Goal: Task Accomplishment & Management: Use online tool/utility

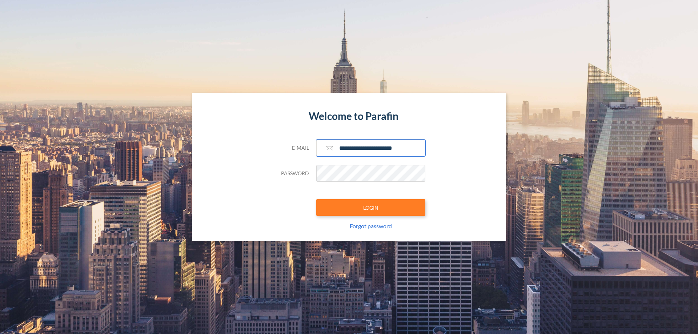
type input "**********"
click at [371, 208] on button "LOGIN" at bounding box center [370, 207] width 109 height 17
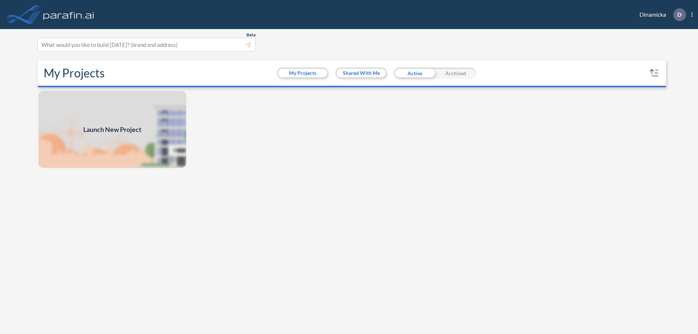
scroll to position [2, 0]
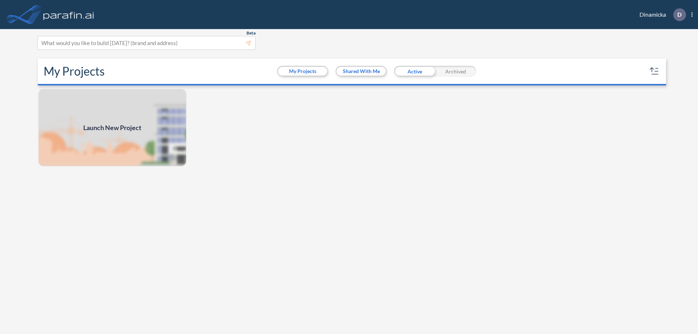
click at [112, 128] on span "Launch New Project" at bounding box center [112, 128] width 58 height 10
